Goal: Task Accomplishment & Management: Use online tool/utility

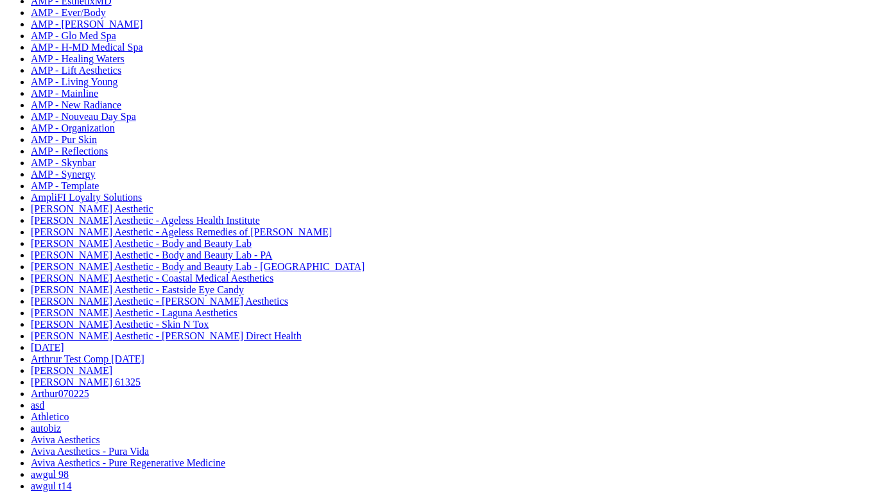
scroll to position [354, 0]
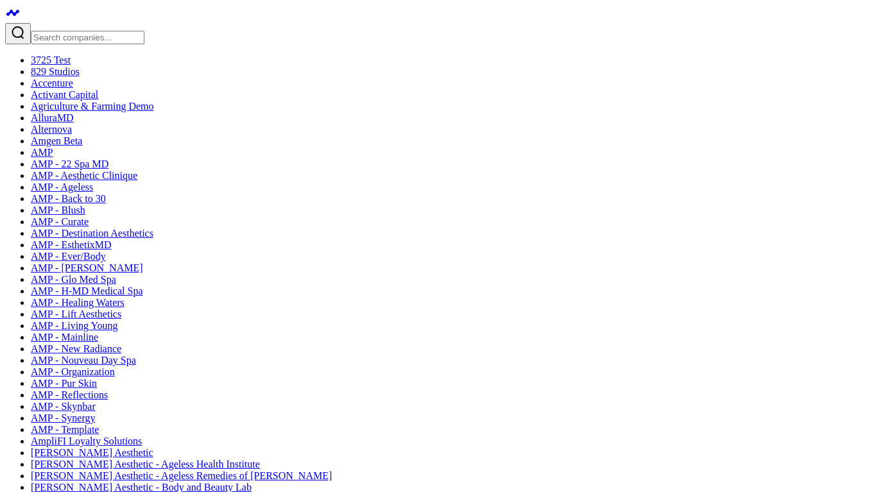
drag, startPoint x: 74, startPoint y: 140, endPoint x: 68, endPoint y: 140, distance: 6.4
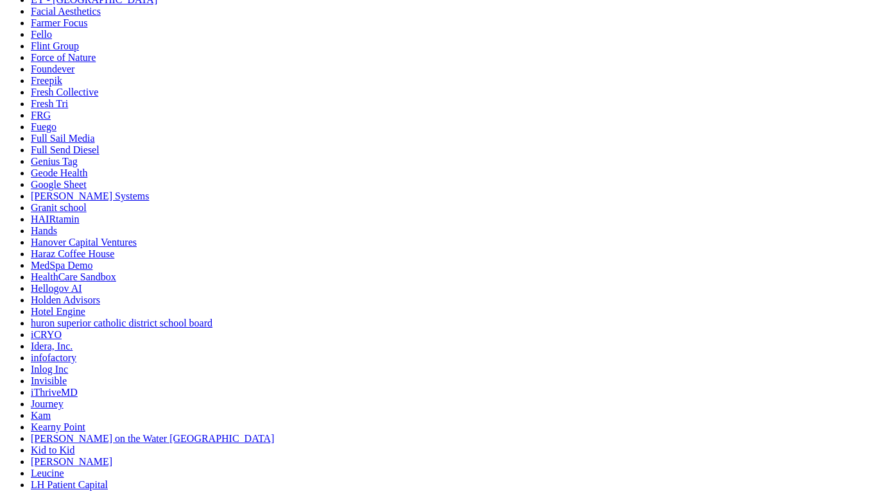
scroll to position [1173, 0]
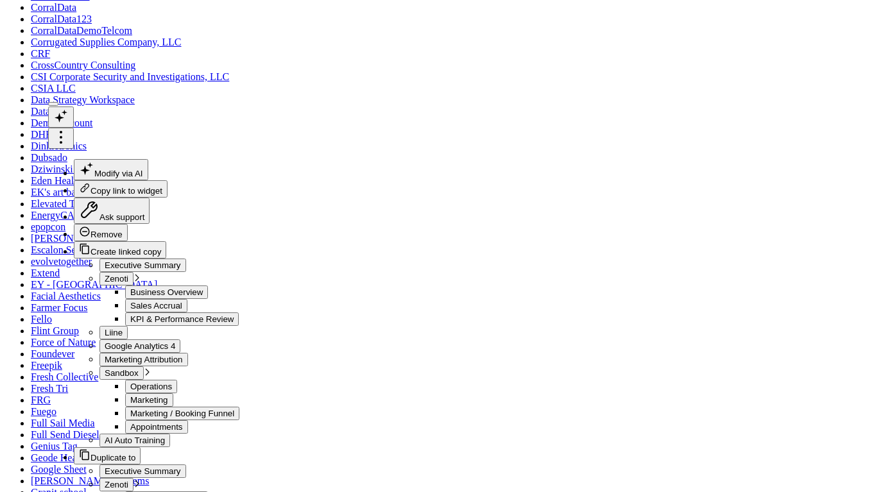
scroll to position [81, 0]
copy div "WITH total_visits AS ( SELECT DATE (sale_date) AS date , guest_id, COUNT ( DIST…"
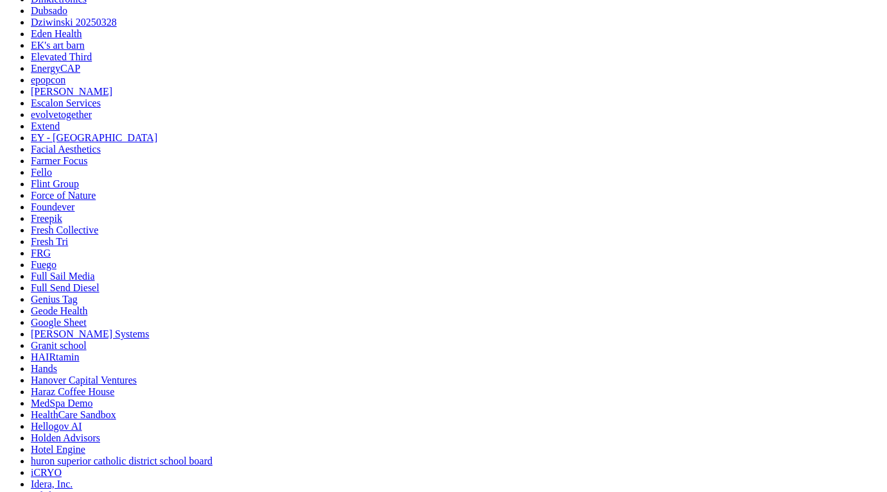
scroll to position [1317, 0]
